Goal: Information Seeking & Learning: Learn about a topic

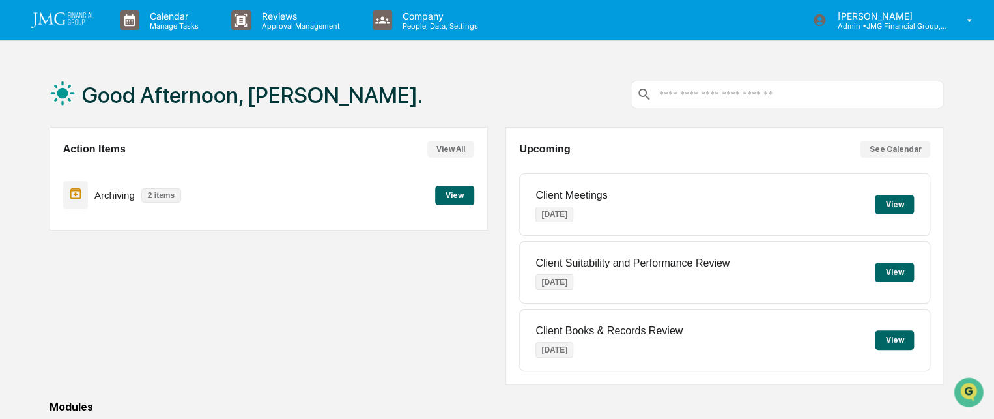
click at [414, 25] on p "People, Data, Settings" at bounding box center [438, 25] width 93 height 9
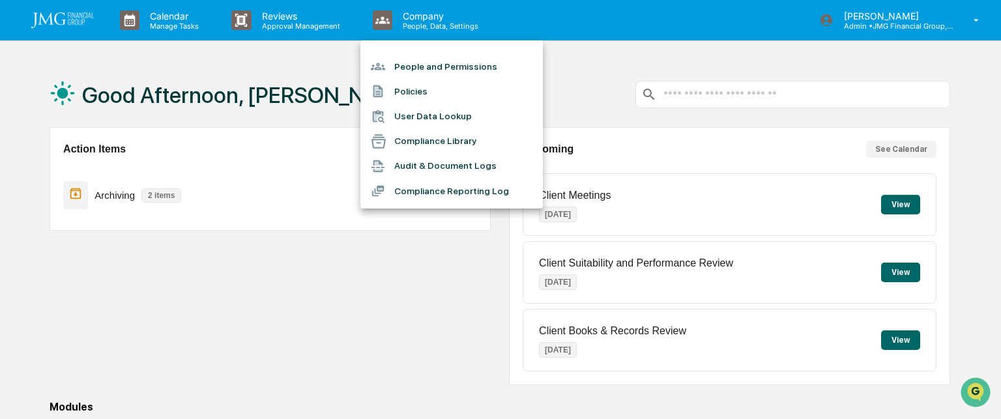
click at [432, 67] on li "People and Permissions" at bounding box center [451, 66] width 182 height 25
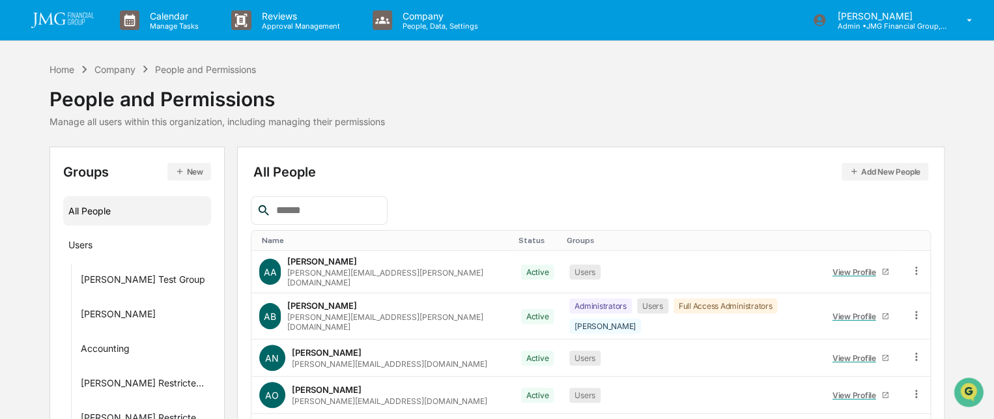
click at [290, 205] on input "text" at bounding box center [326, 210] width 111 height 17
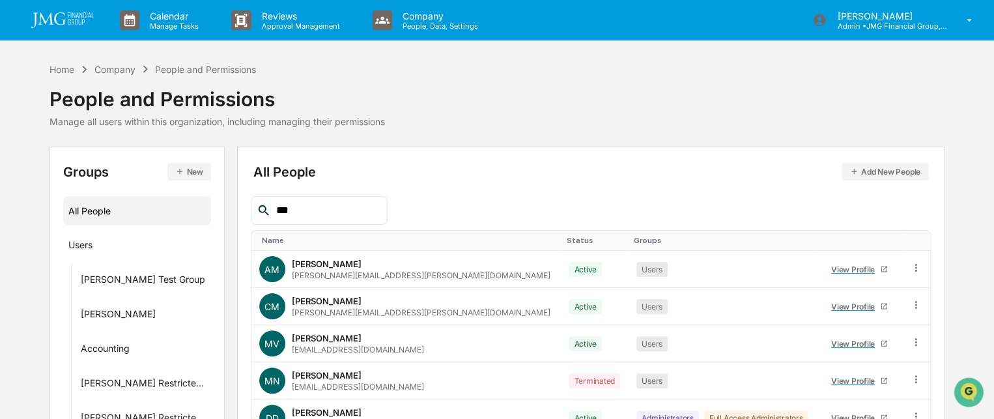
type input "***"
click at [317, 339] on div "[PERSON_NAME]" at bounding box center [327, 338] width 70 height 10
click at [831, 342] on div "View Profile" at bounding box center [855, 344] width 49 height 10
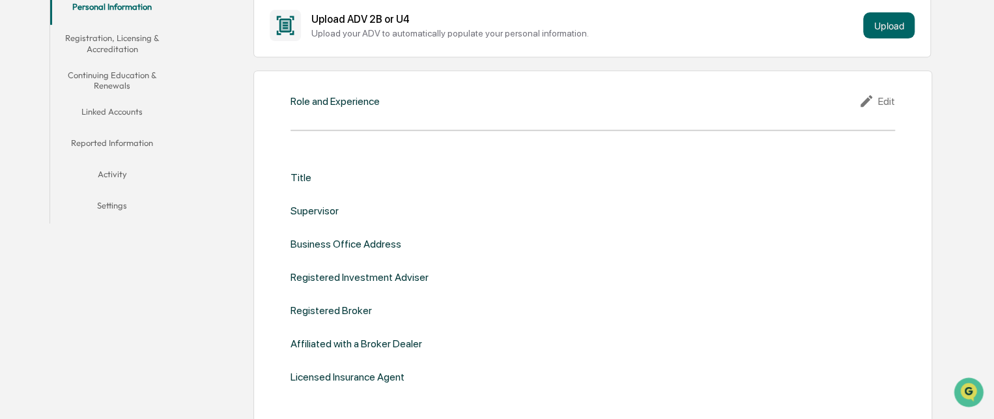
scroll to position [195, 0]
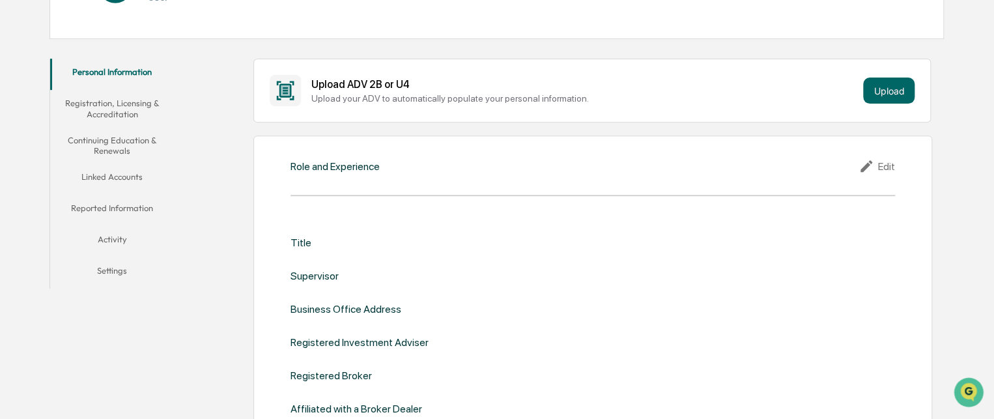
click at [85, 206] on button "Reported Information" at bounding box center [112, 210] width 124 height 31
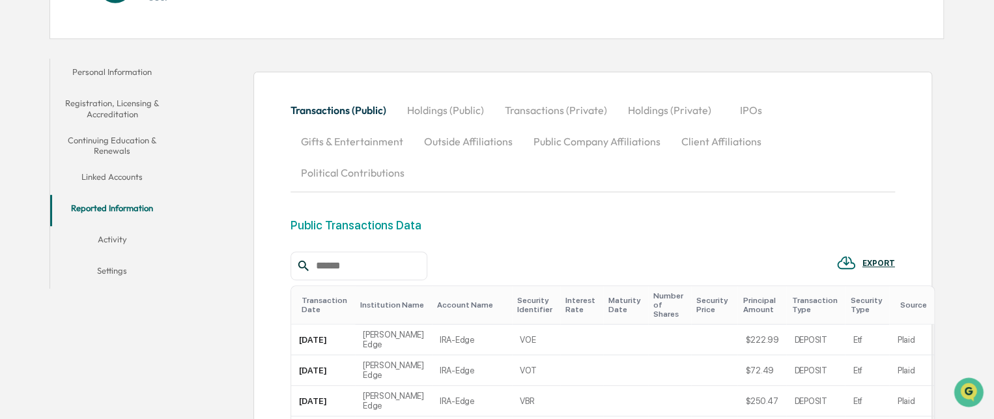
click at [106, 70] on button "Personal Information" at bounding box center [112, 74] width 124 height 31
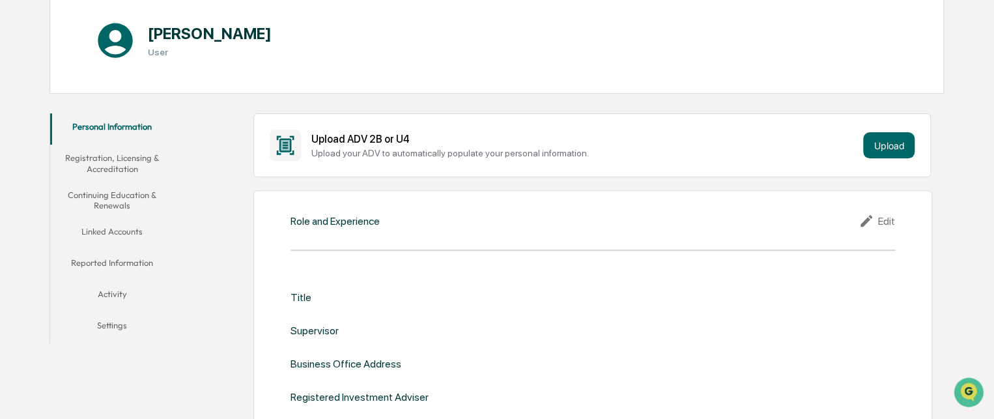
scroll to position [76, 0]
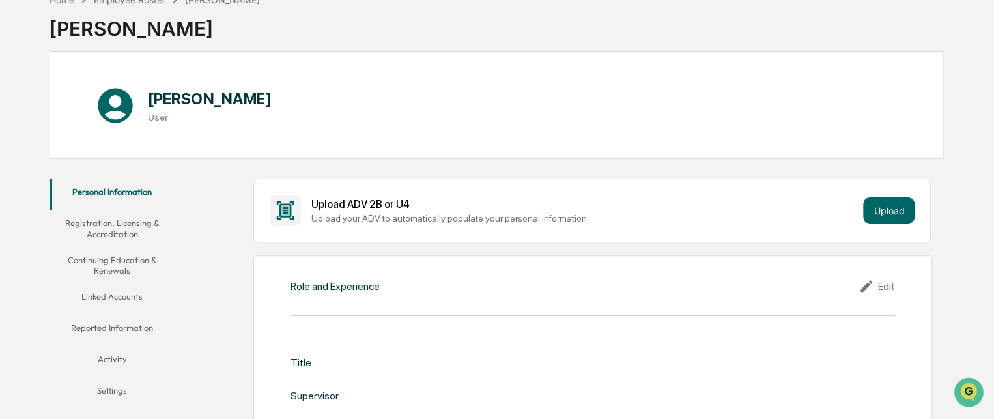
click at [162, 98] on h1 "[PERSON_NAME]" at bounding box center [209, 98] width 123 height 19
click at [104, 98] on icon at bounding box center [115, 105] width 35 height 35
click at [121, 268] on button "Continuing Education & Renewals" at bounding box center [112, 265] width 124 height 37
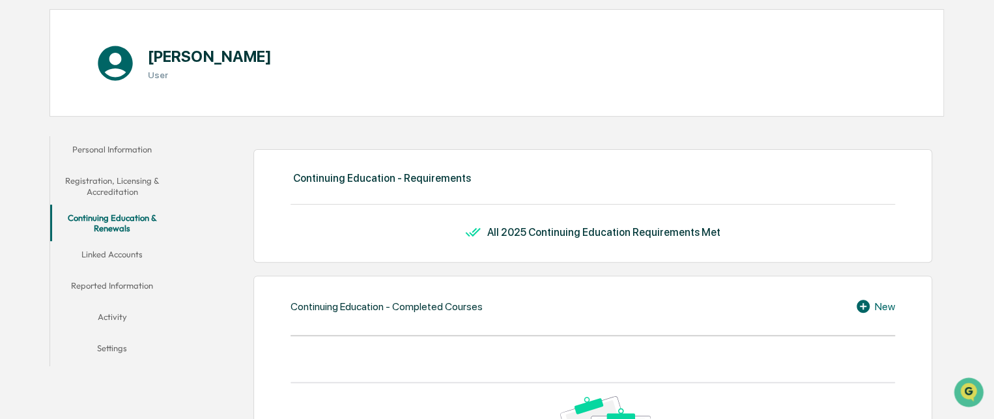
scroll to position [141, 0]
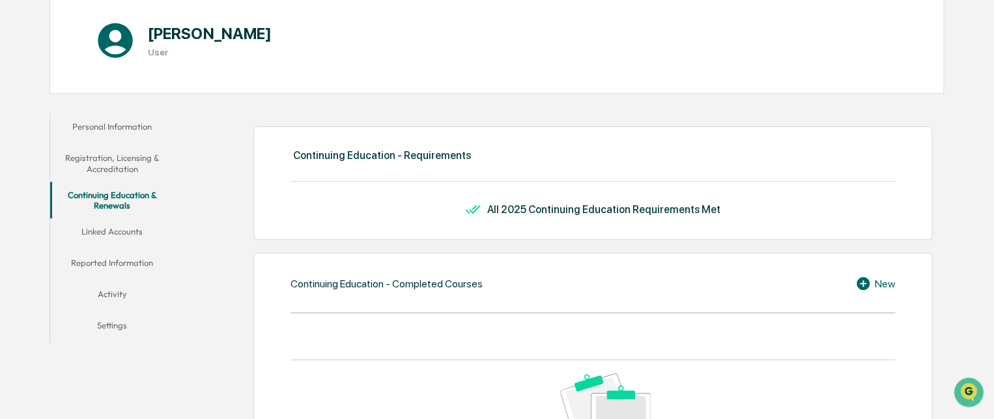
click at [110, 266] on button "Reported Information" at bounding box center [112, 265] width 124 height 31
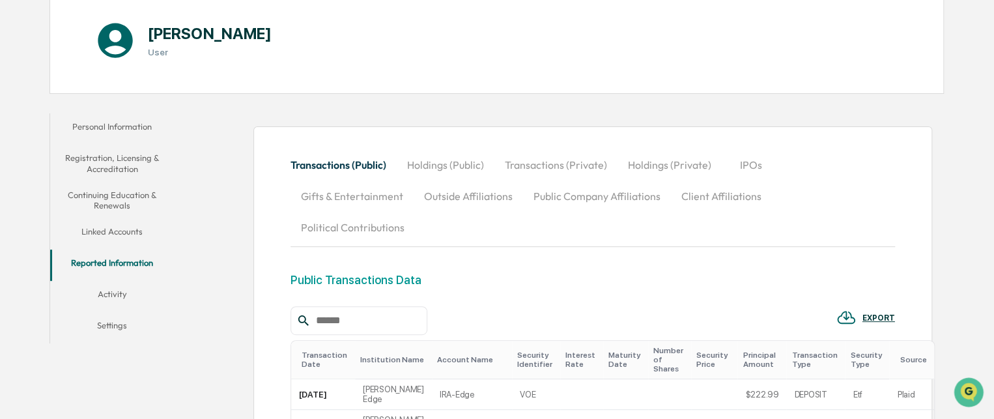
click at [466, 195] on button "Outside Affiliations" at bounding box center [468, 195] width 109 height 31
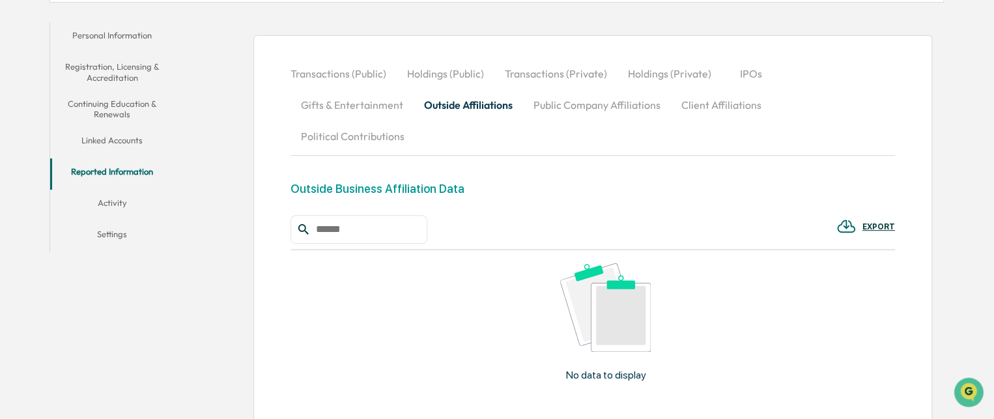
scroll to position [254, 0]
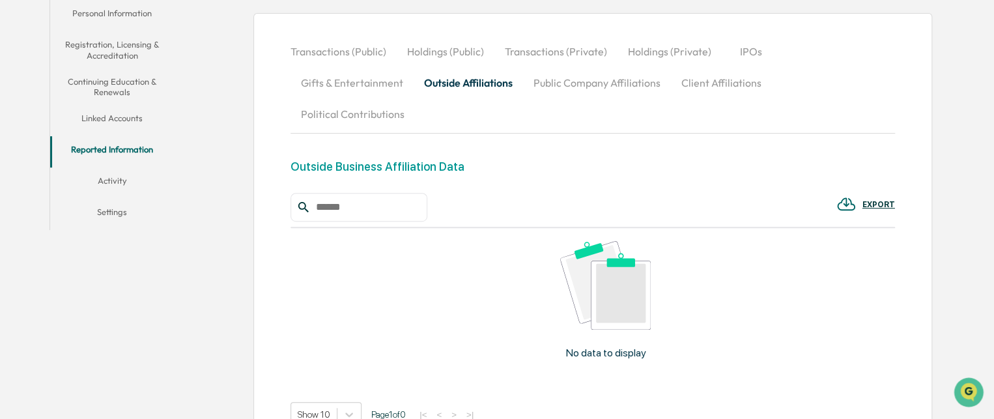
click at [436, 83] on button "Outside Affiliations" at bounding box center [468, 82] width 109 height 31
